Goal: Find specific page/section: Find specific page/section

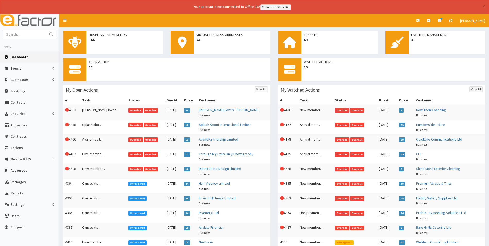
click at [33, 38] on input "text" at bounding box center [24, 34] width 43 height 9
type input "coopers"
click at [46, 30] on button "submit" at bounding box center [51, 34] width 10 height 9
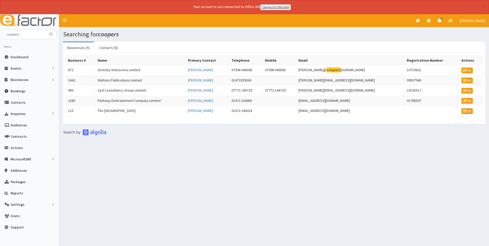
click at [84, 48] on link "Businesses (5)" at bounding box center [78, 47] width 31 height 11
click at [112, 48] on link "Contacts (8)" at bounding box center [108, 47] width 27 height 11
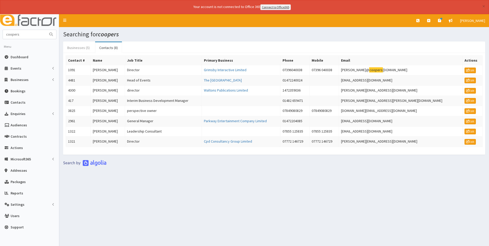
click at [75, 47] on link "Businesses (5)" at bounding box center [78, 47] width 31 height 11
